Goal: Check status: Check status

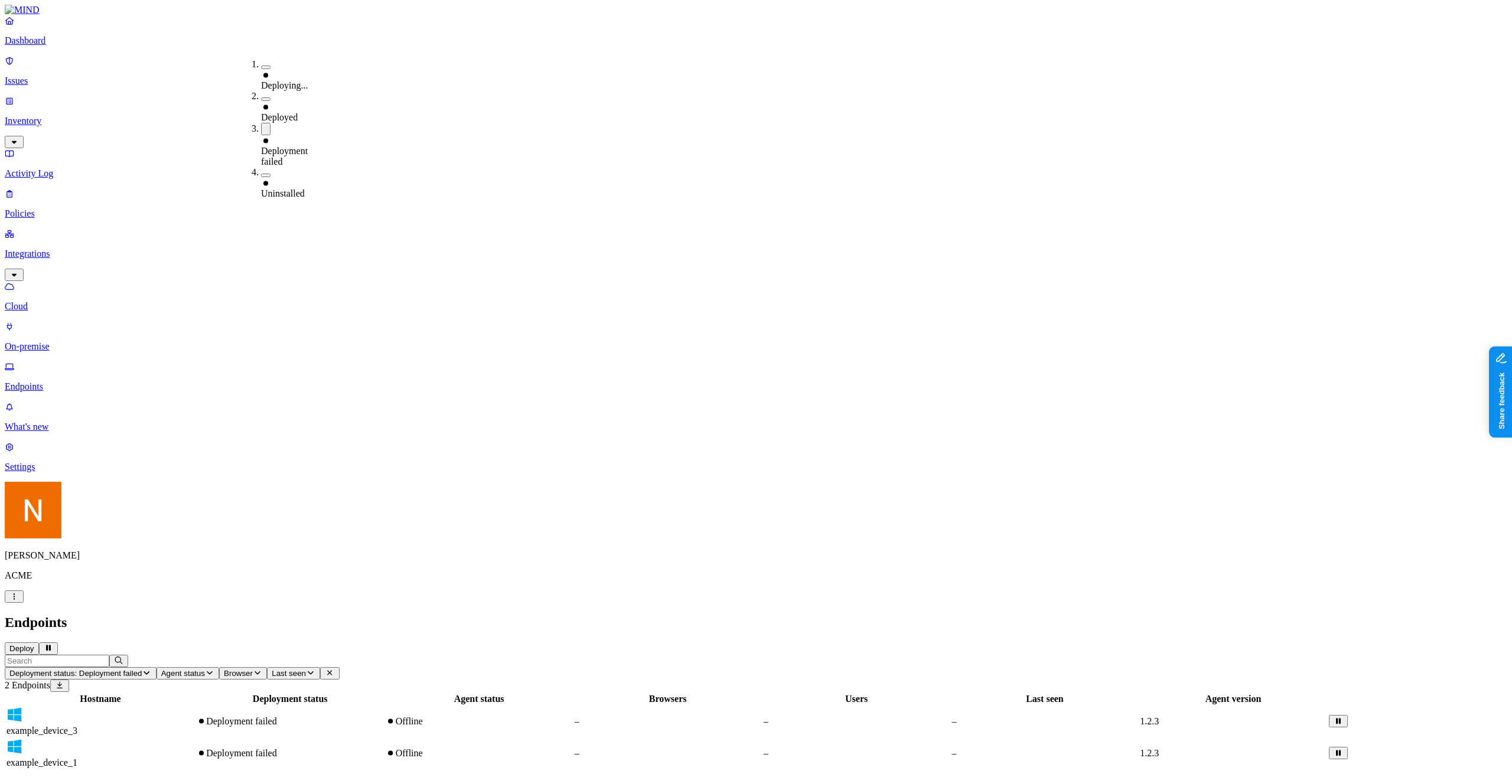
click at [265, 137] on icon at bounding box center [266, 141] width 10 height 8
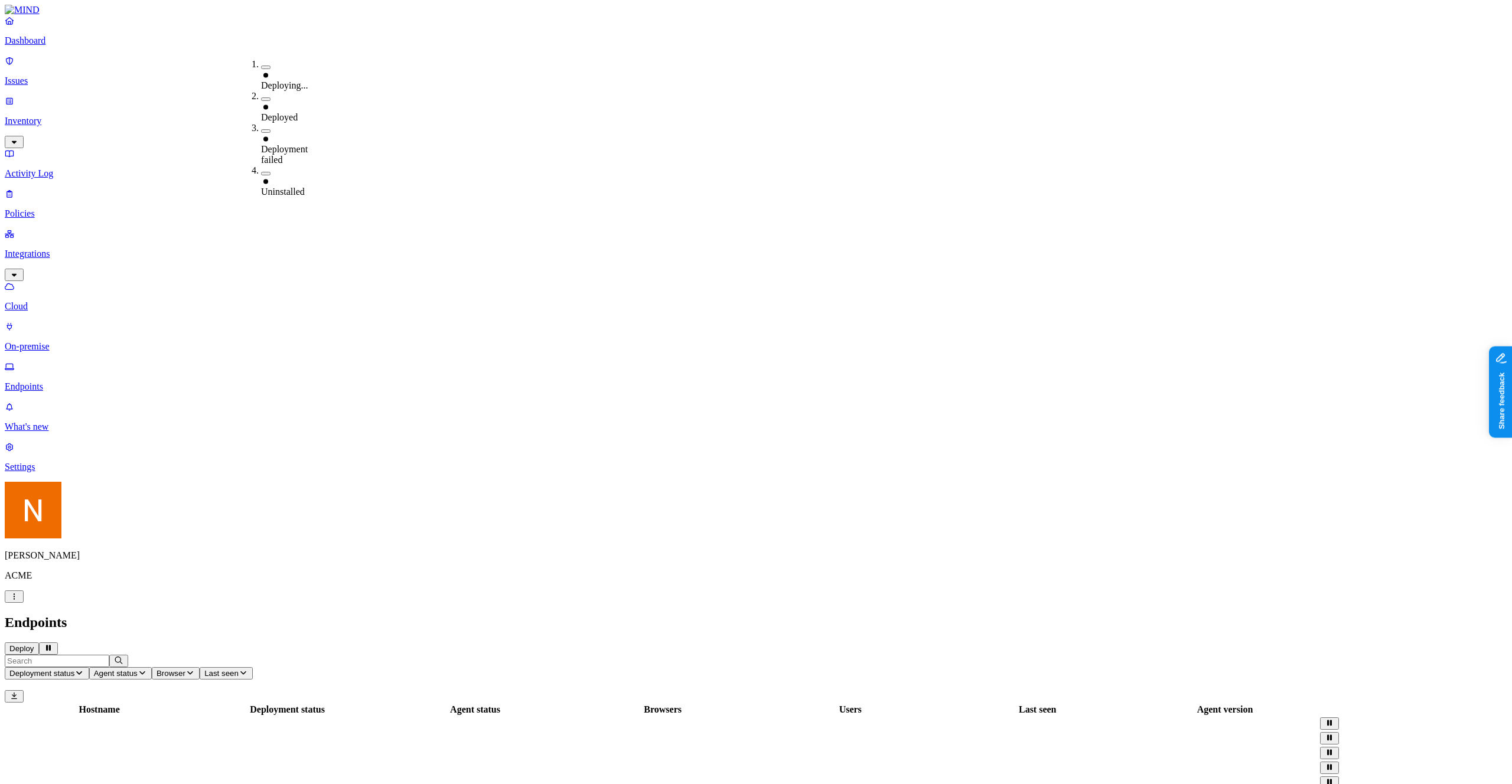
click at [261, 68] on div "Deploying..." at bounding box center [261, 75] width 0 height 32
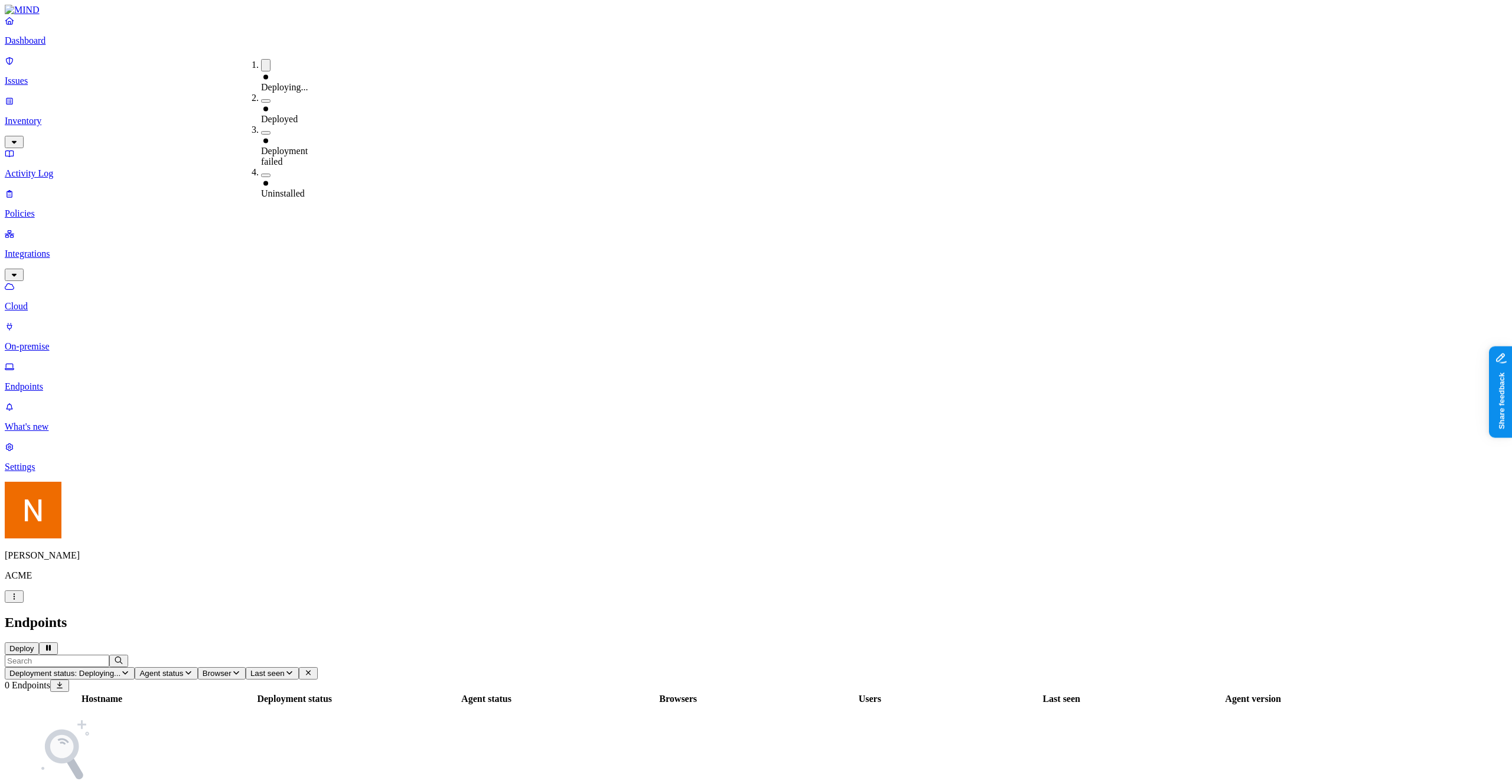
click at [315, 615] on h2 "Endpoints" at bounding box center [756, 622] width 1502 height 16
click at [318, 655] on div "Deployment status: Deploying... Agent status Browser Last seen 0 Endpoints Host…" at bounding box center [756, 742] width 1502 height 175
click at [121, 669] on span "Deployment status: Deploying..." at bounding box center [65, 673] width 111 height 9
click at [261, 65] on div "Deploying..." at bounding box center [261, 76] width 0 height 33
click at [305, 615] on div "Endpoints Deploy" at bounding box center [756, 635] width 1502 height 40
